Goal: Check status: Check status

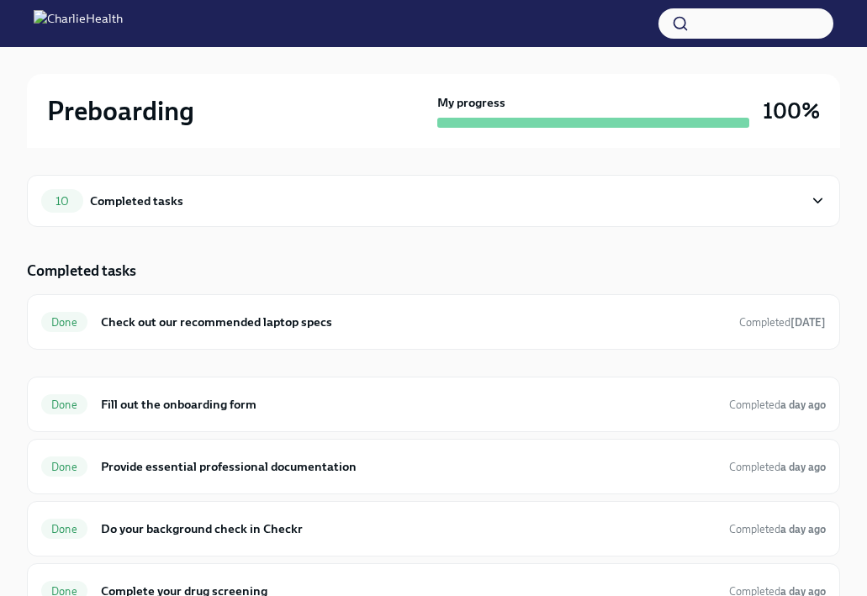
click at [46, 25] on img at bounding box center [78, 23] width 89 height 27
click at [91, 115] on h2 "Preboarding" at bounding box center [120, 111] width 147 height 34
click at [263, 212] on div "10 Completed tasks" at bounding box center [422, 201] width 762 height 24
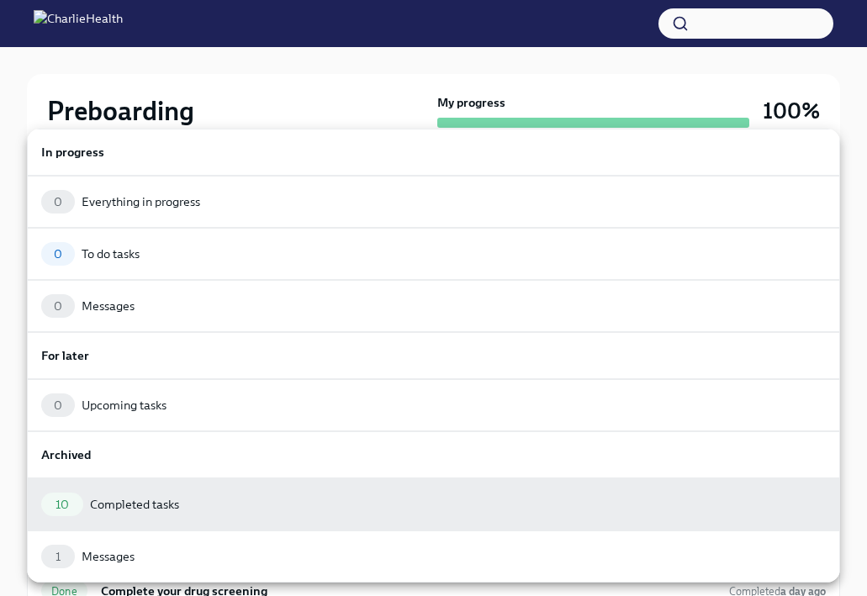
click at [276, 97] on div at bounding box center [433, 298] width 867 height 596
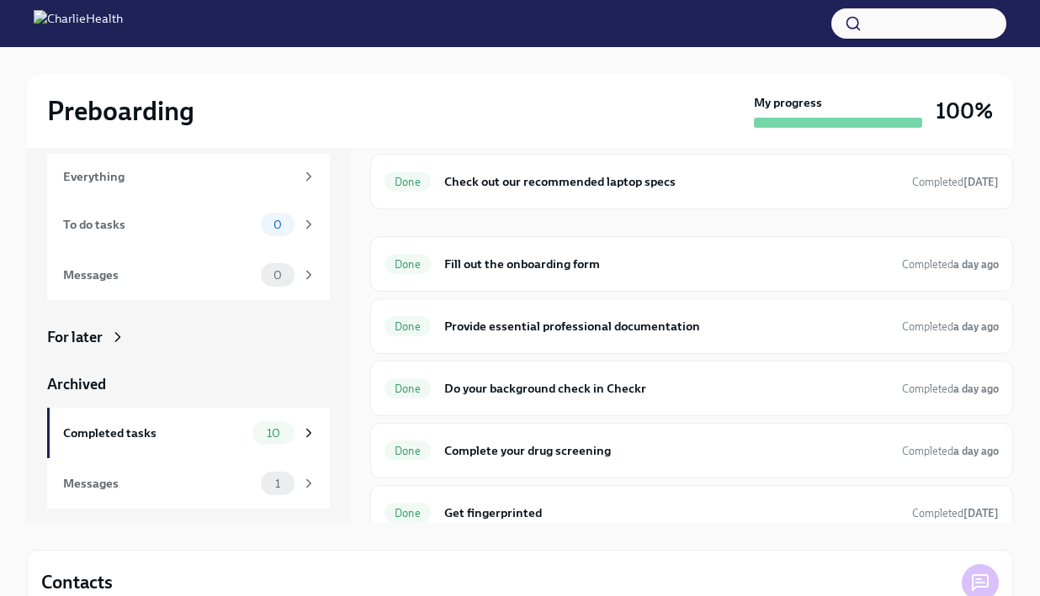
scroll to position [57, 0]
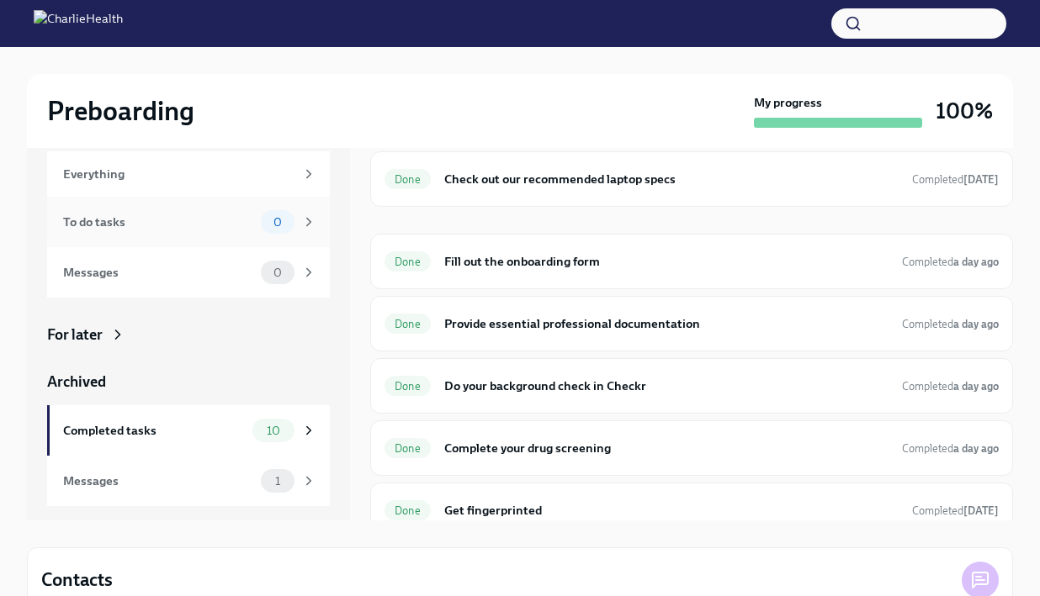
click at [188, 218] on div "To do tasks" at bounding box center [158, 222] width 191 height 19
